Goal: Task Accomplishment & Management: Manage account settings

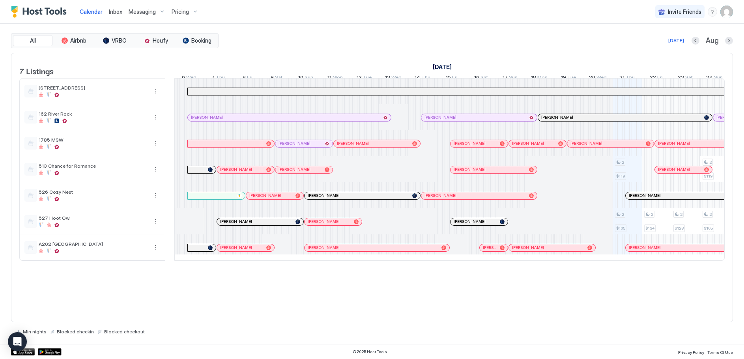
scroll to position [0, 287]
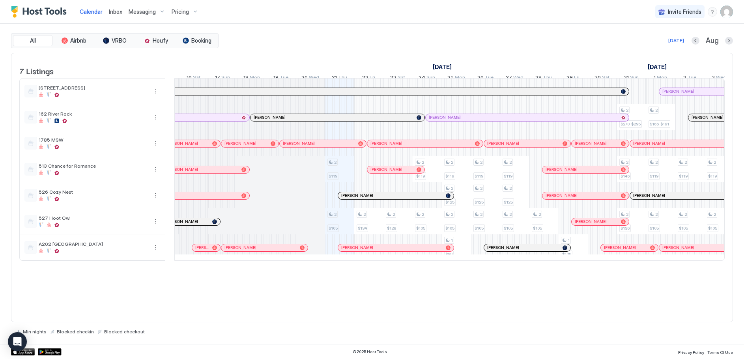
click at [92, 11] on span "Calendar" at bounding box center [91, 11] width 23 height 7
click at [86, 8] on span "Calendar" at bounding box center [91, 11] width 23 height 7
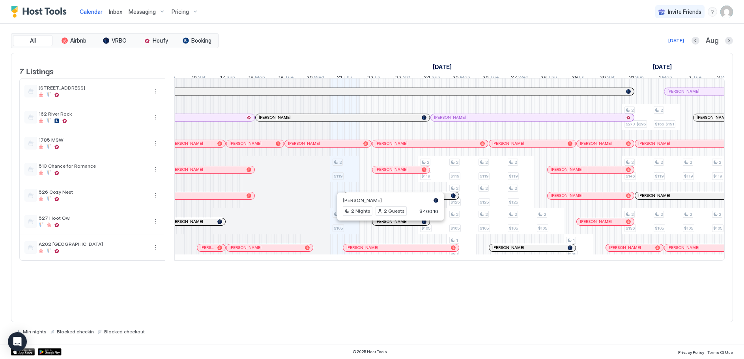
click at [387, 225] on div at bounding box center [387, 221] width 6 height 6
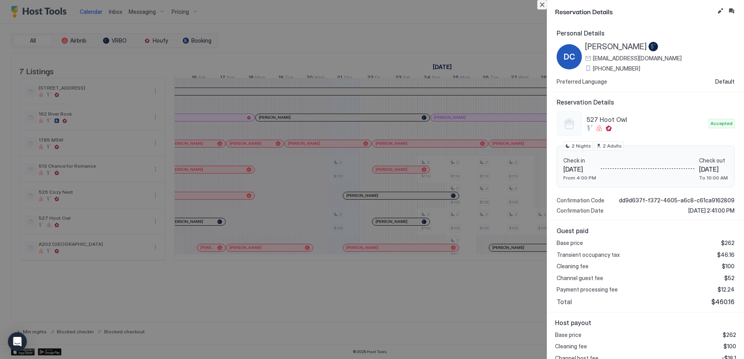
click at [541, 4] on button "Close" at bounding box center [541, 4] width 9 height 9
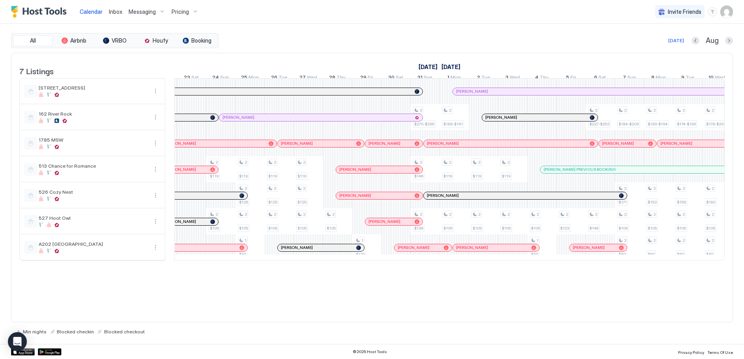
scroll to position [0, 504]
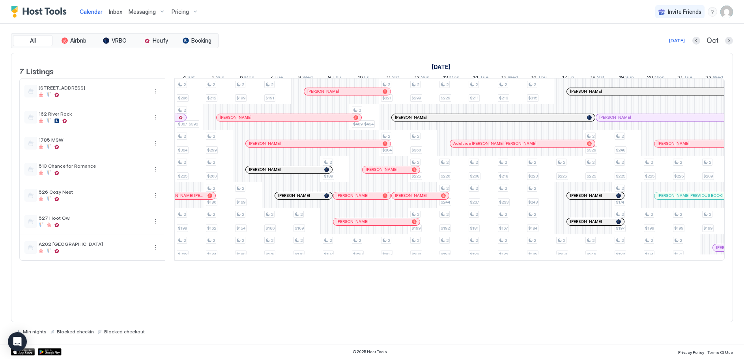
click at [580, 225] on div "[PERSON_NAME]" at bounding box center [595, 221] width 57 height 7
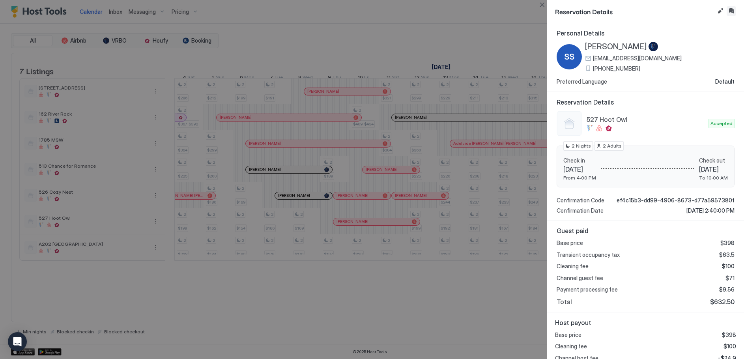
click at [733, 9] on button "Inbox" at bounding box center [730, 10] width 9 height 9
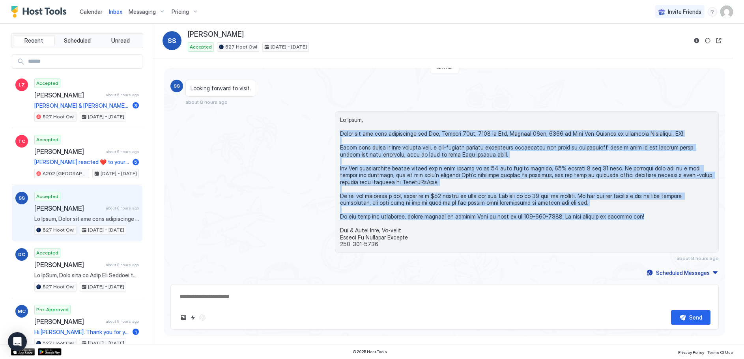
drag, startPoint x: 339, startPoint y: 134, endPoint x: 630, endPoint y: 216, distance: 302.7
click at [630, 216] on span at bounding box center [526, 181] width 373 height 131
copy span "Lorem ips dol sita consectetur adi Eli, Seddoei 02te, 7743 in Utl, Etdolor 91ma…"
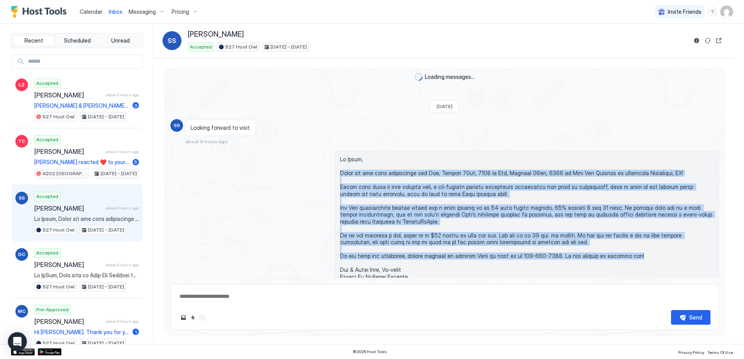
type textarea "*"
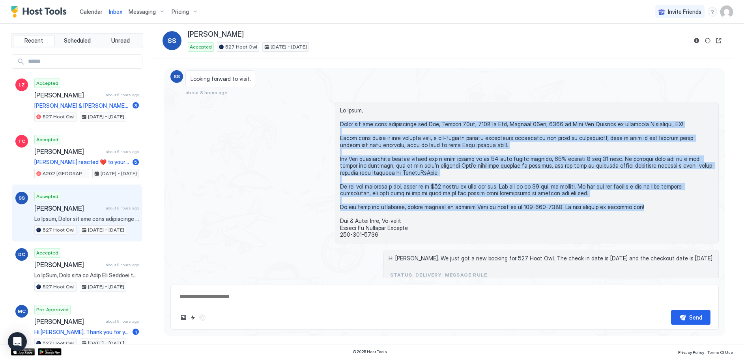
click at [263, 167] on div at bounding box center [444, 173] width 548 height 142
click at [283, 160] on div at bounding box center [444, 173] width 548 height 142
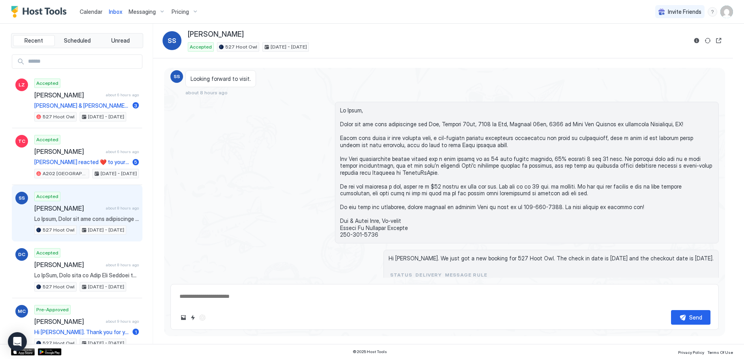
click at [151, 9] on span "Messaging" at bounding box center [142, 11] width 27 height 7
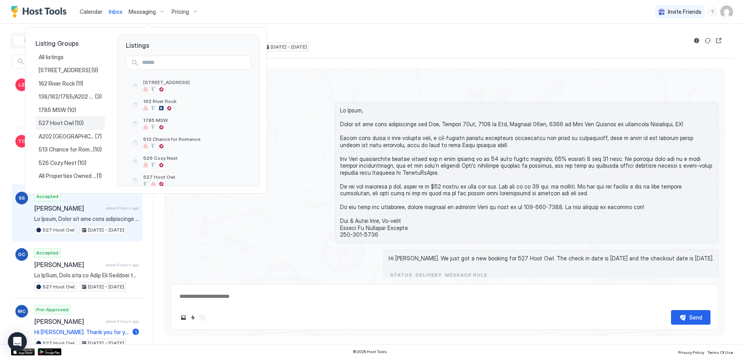
click at [59, 119] on span "527 Hoot Owl" at bounding box center [57, 122] width 36 height 7
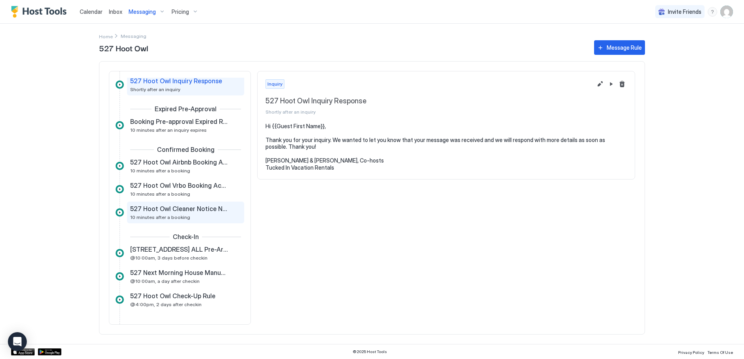
scroll to position [39, 0]
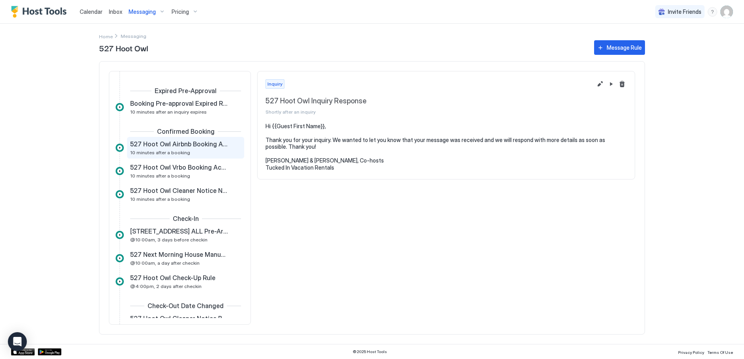
click at [156, 149] on div "527 Hoot Owl Airbnb Booking Accept 10 minutes after a booking" at bounding box center [180, 147] width 100 height 15
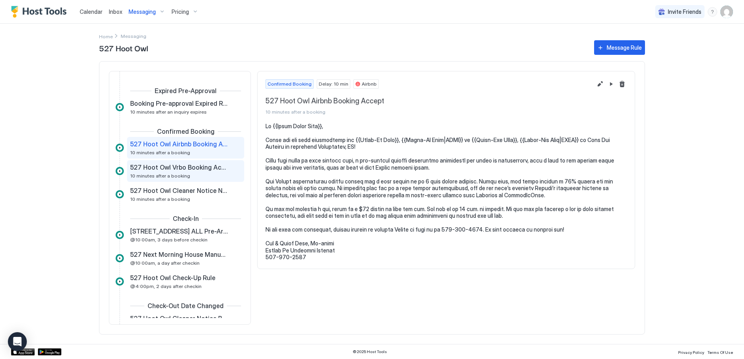
click at [156, 173] on span "10 minutes after a booking" at bounding box center [160, 176] width 60 height 6
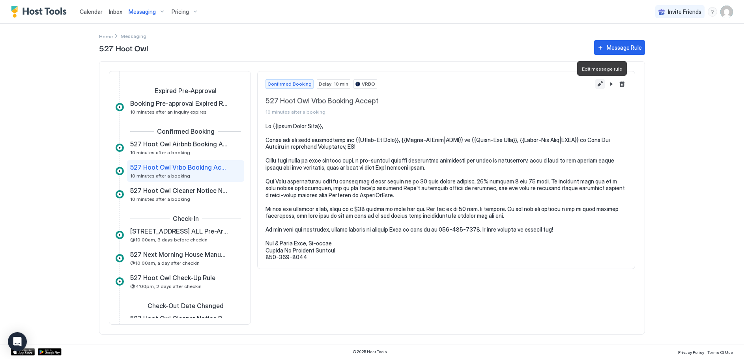
click at [598, 83] on button "Edit message rule" at bounding box center [599, 83] width 9 height 9
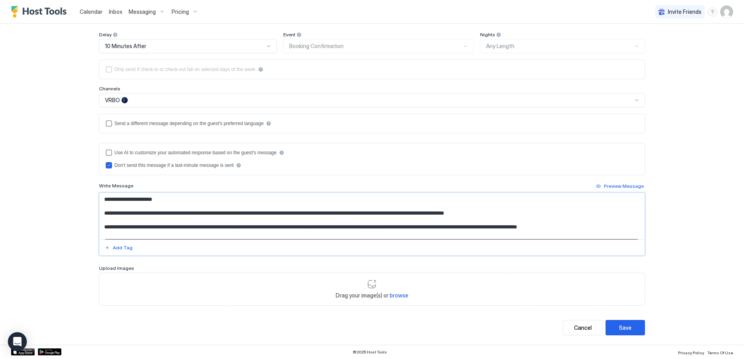
scroll to position [77, 0]
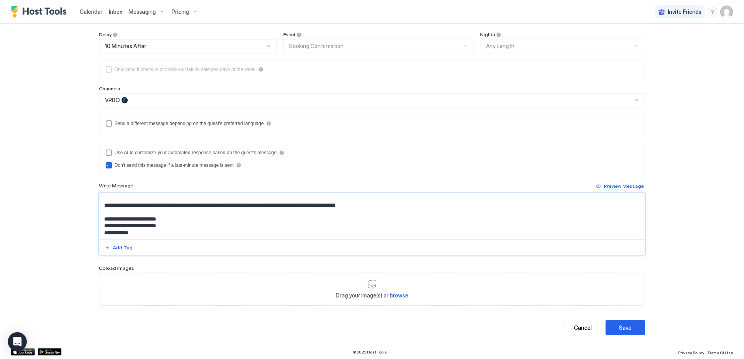
drag, startPoint x: 102, startPoint y: 199, endPoint x: 198, endPoint y: 282, distance: 126.4
click at [198, 282] on div "**********" at bounding box center [372, 138] width 546 height 333
paste textarea "**********"
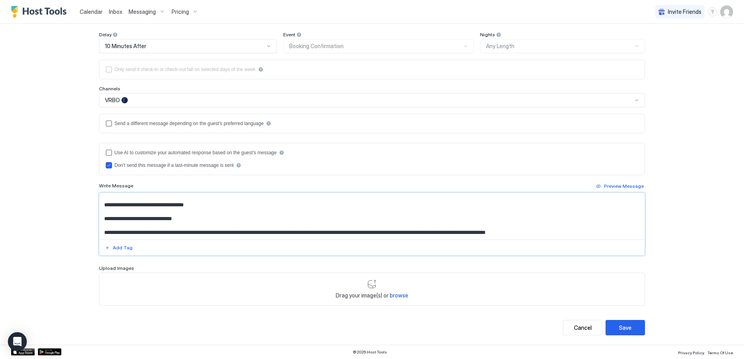
scroll to position [177, 0]
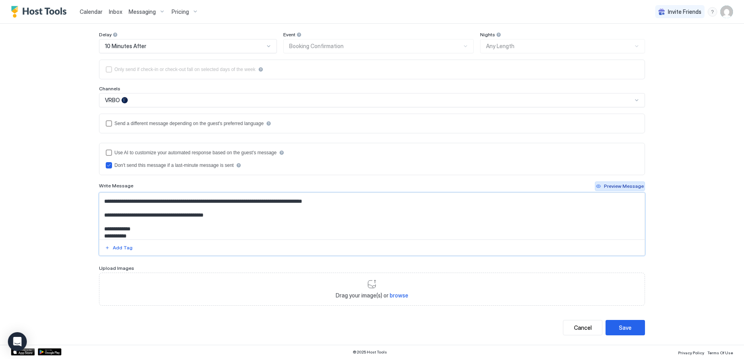
type textarea "**********"
click at [630, 186] on div "Preview Message" at bounding box center [624, 186] width 40 height 7
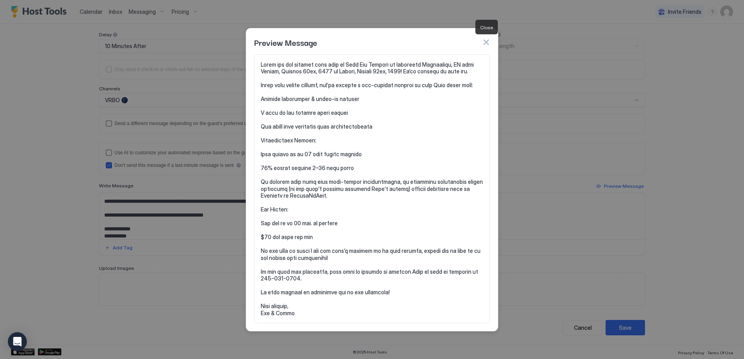
click at [487, 42] on button "button" at bounding box center [486, 42] width 8 height 8
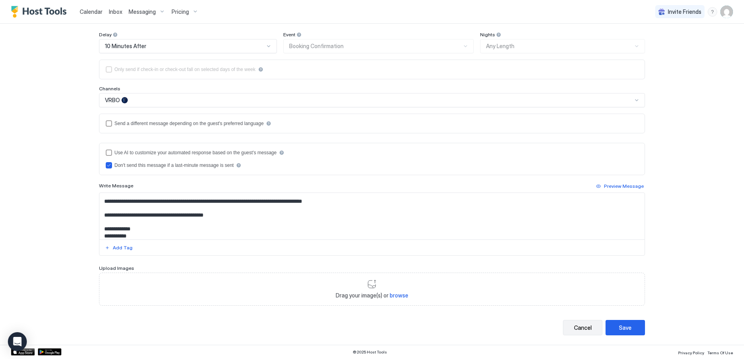
click at [574, 325] on div "Cancel" at bounding box center [583, 327] width 18 height 8
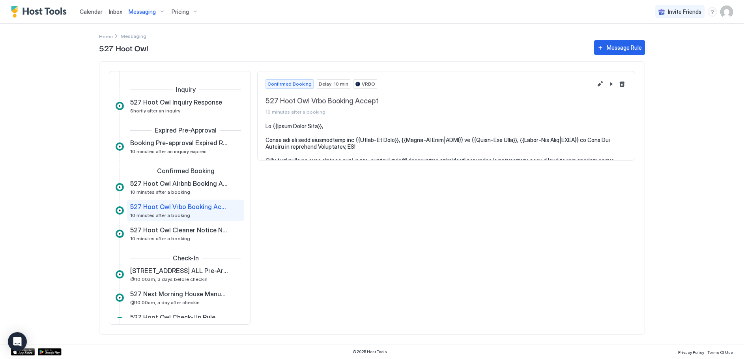
scroll to position [13, 0]
